Goal: Check status: Check status

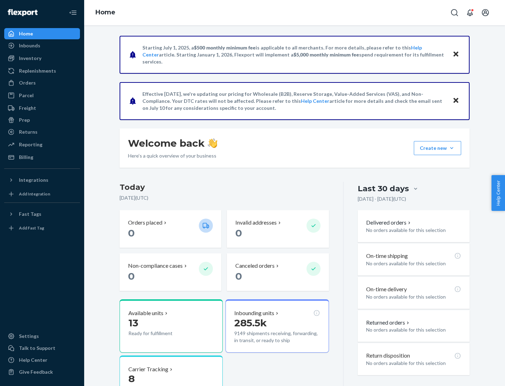
click at [452, 148] on button "Create new Create new inbound Create new order Create new product" at bounding box center [437, 148] width 47 height 14
click at [24, 120] on div "Prep" at bounding box center [24, 119] width 11 height 7
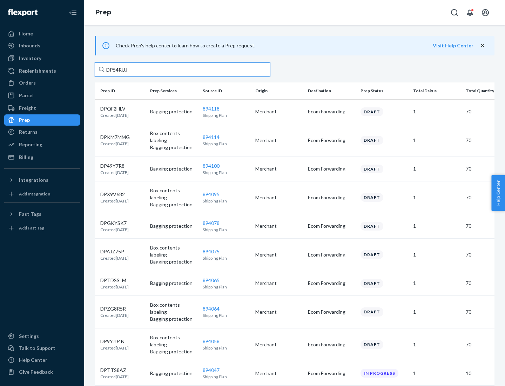
type input "DP54RUJL"
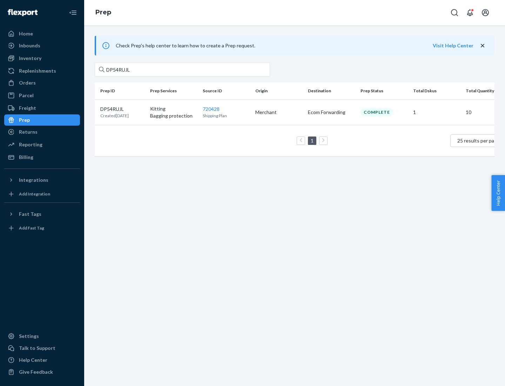
click at [122, 108] on p "DP54RUJL" at bounding box center [114, 109] width 28 height 7
